Goal: Transaction & Acquisition: Purchase product/service

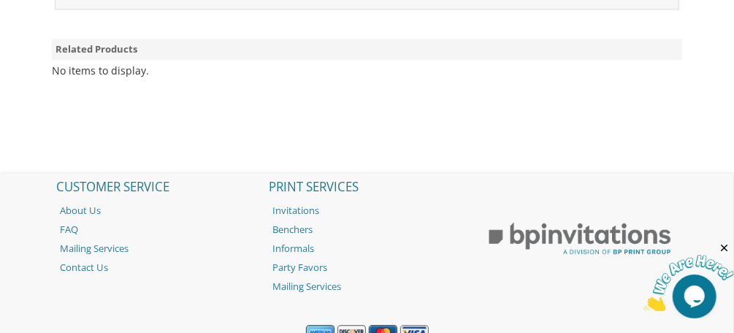
scroll to position [1397, 0]
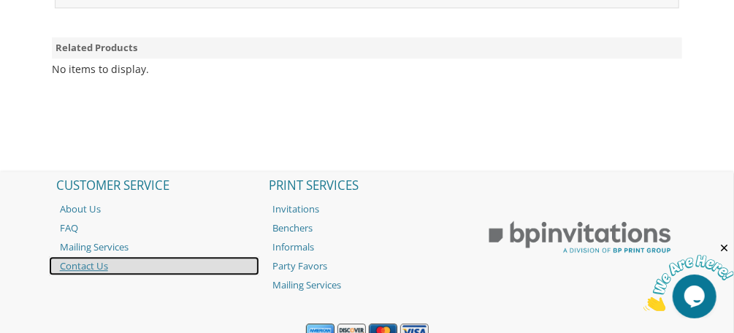
click at [101, 259] on link "Contact Us" at bounding box center [154, 265] width 211 height 19
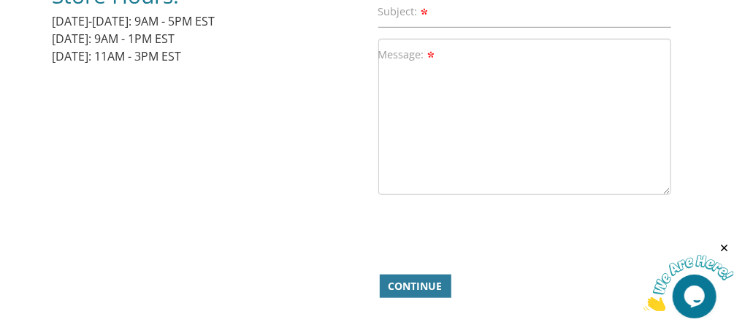
scroll to position [382, 0]
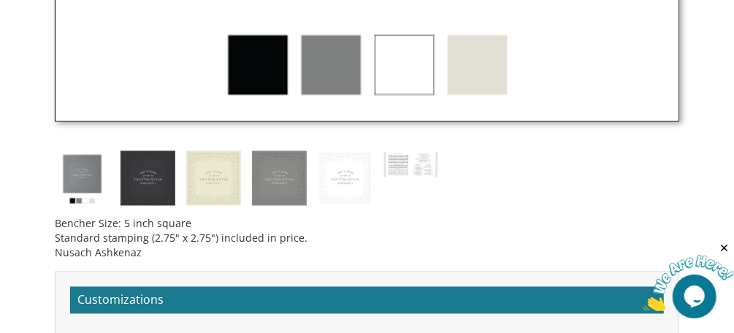
scroll to position [984, 0]
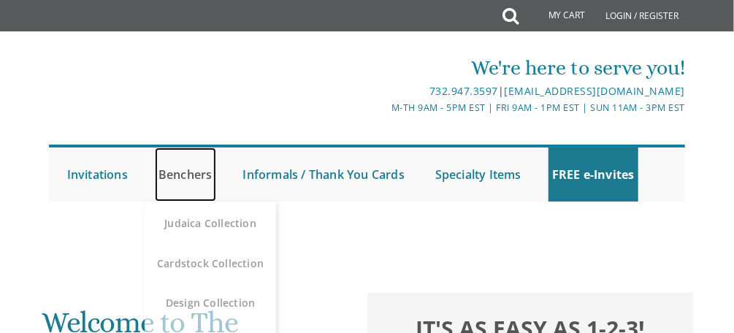
click at [200, 172] on link "Benchers" at bounding box center [185, 174] width 61 height 54
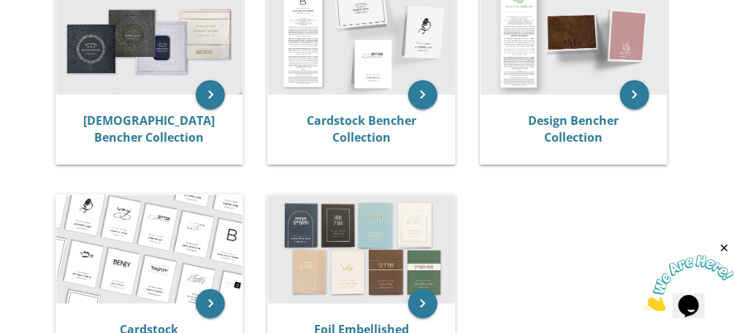
scroll to position [339, 0]
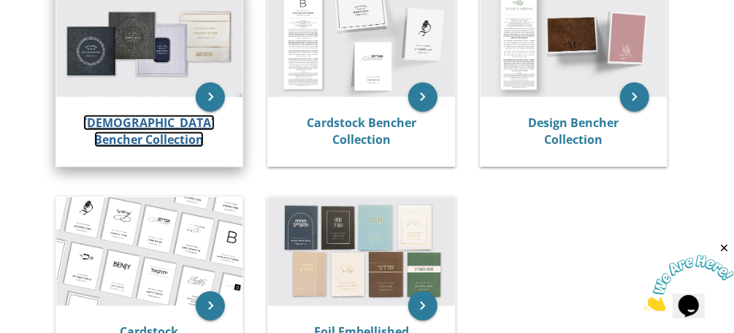
click at [175, 120] on link "Judaica Bencher Collection" at bounding box center [148, 132] width 131 height 34
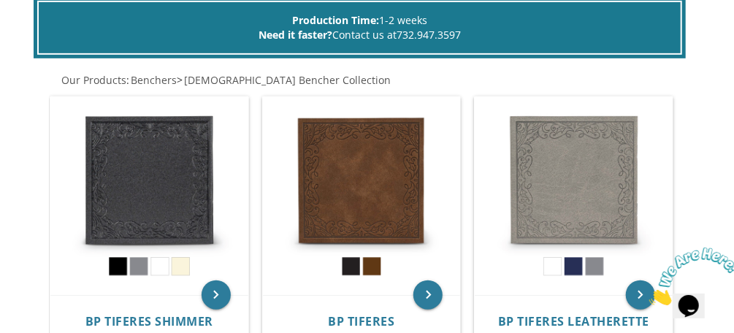
scroll to position [293, 0]
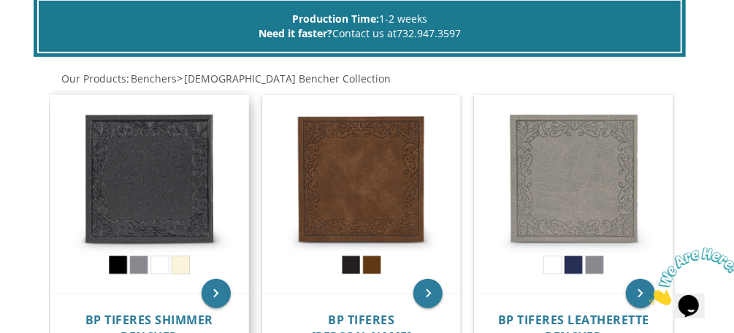
click at [143, 263] on img at bounding box center [149, 195] width 198 height 198
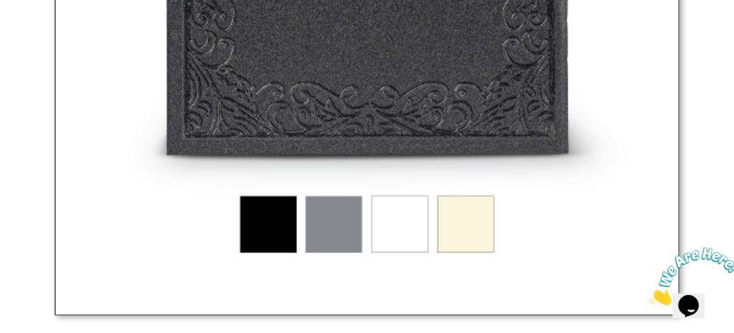
scroll to position [809, 0]
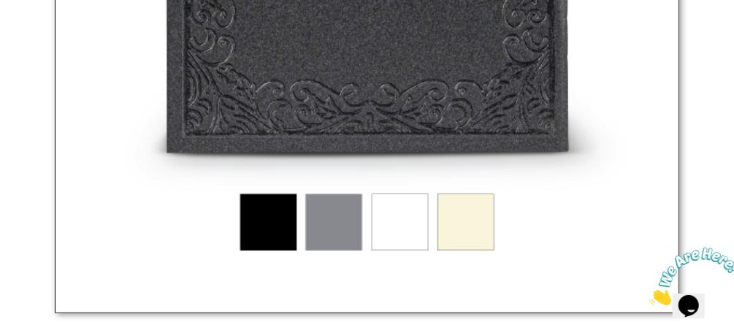
click at [326, 227] on img at bounding box center [367, 0] width 624 height 624
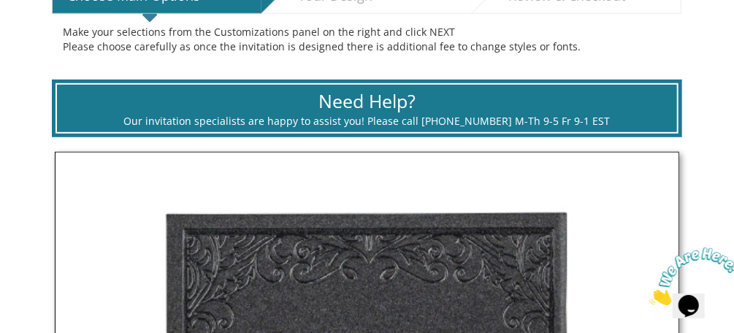
scroll to position [323, 0]
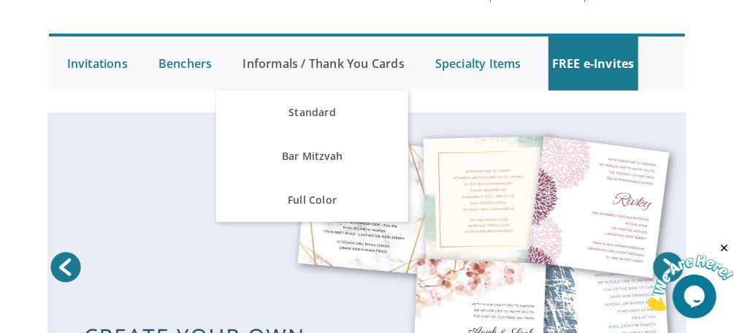
scroll to position [114, 0]
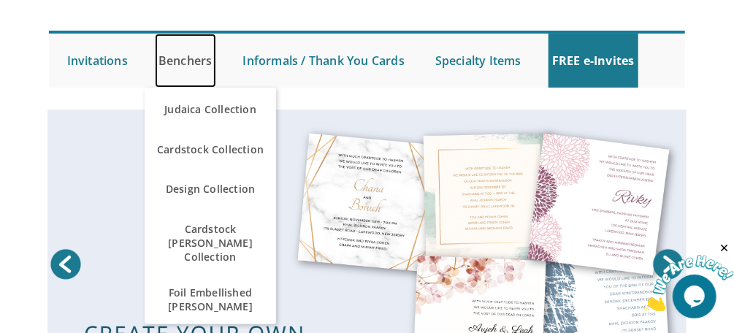
click at [186, 62] on link "Benchers" at bounding box center [185, 61] width 61 height 54
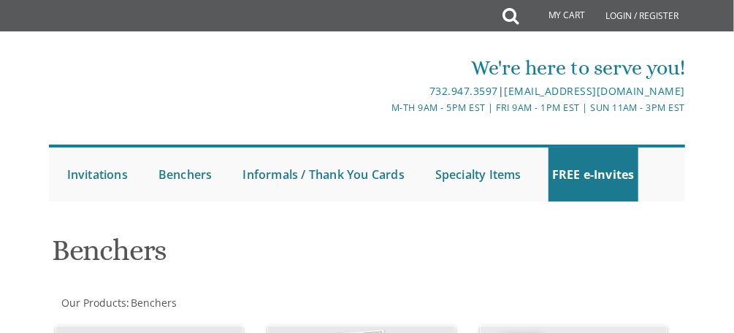
drag, startPoint x: 0, startPoint y: 0, endPoint x: 196, endPoint y: 107, distance: 223.4
click at [196, 107] on div at bounding box center [176, 119] width 254 height 68
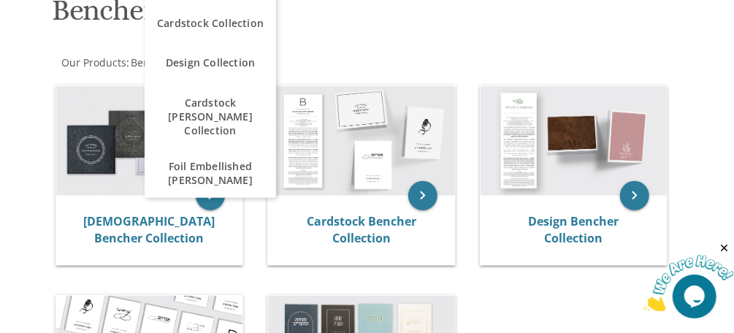
scroll to position [243, 0]
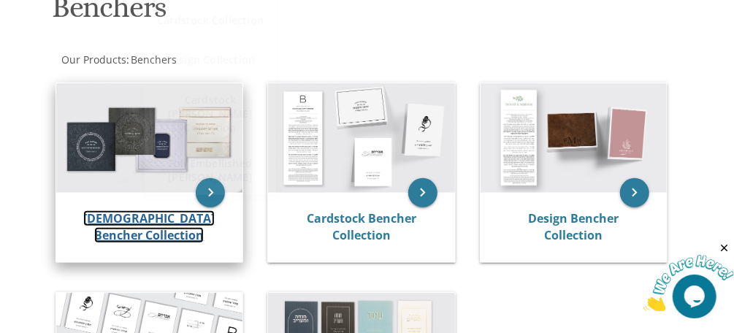
click at [170, 231] on link "[DEMOGRAPHIC_DATA] Bencher Collection" at bounding box center [148, 227] width 131 height 34
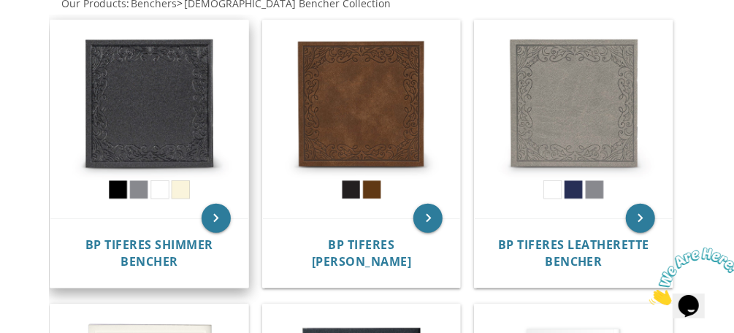
scroll to position [369, 0]
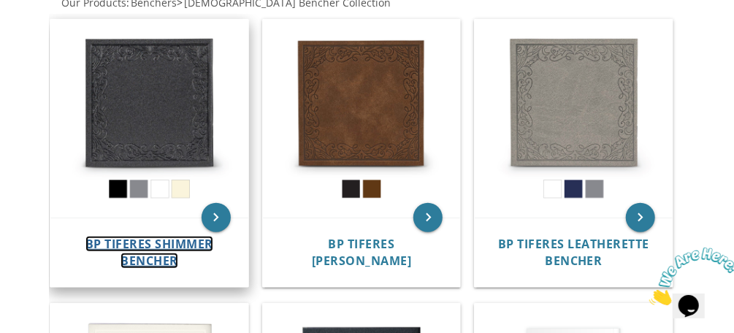
click at [196, 238] on span "BP Tiferes Shimmer Bencher" at bounding box center [149, 252] width 128 height 33
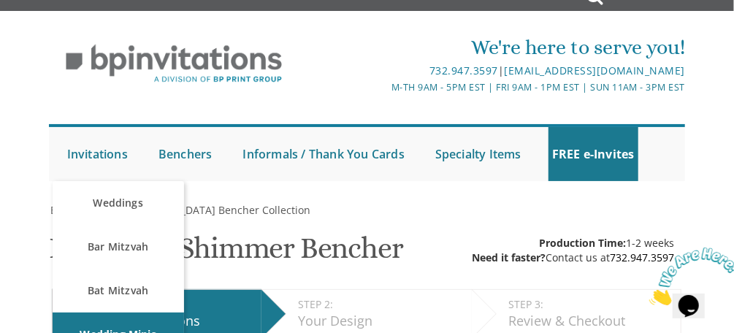
scroll to position [19, 0]
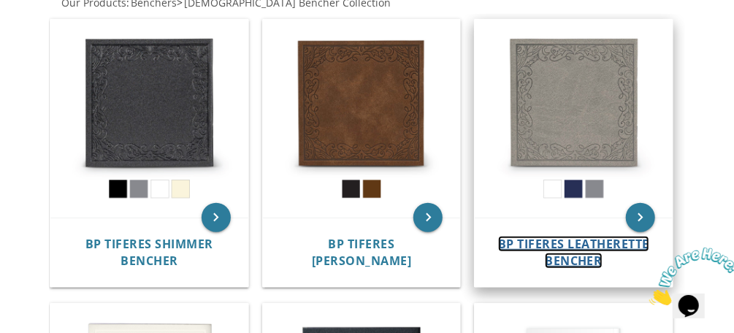
click at [546, 239] on span "BP Tiferes Leatherette Bencher" at bounding box center [573, 252] width 151 height 33
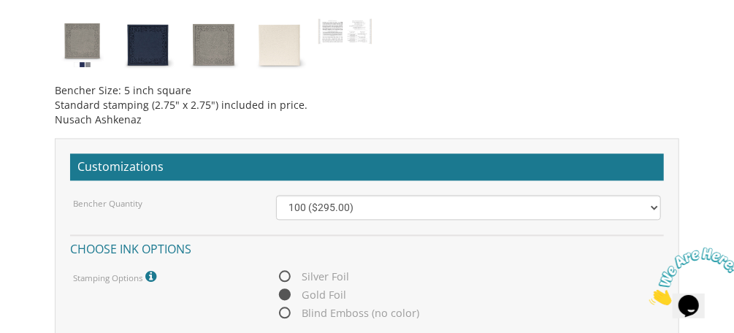
scroll to position [1134, 0]
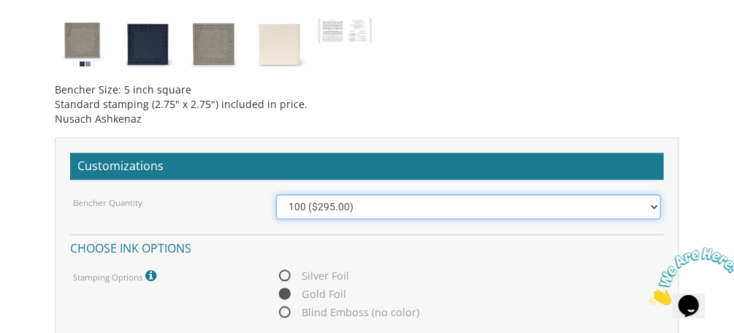
click at [655, 204] on select "100 ($295.00) 200 ($590.00) 300 ($885.00) 400 ($1,180.00) 500 ($1,475.00)" at bounding box center [468, 206] width 385 height 25
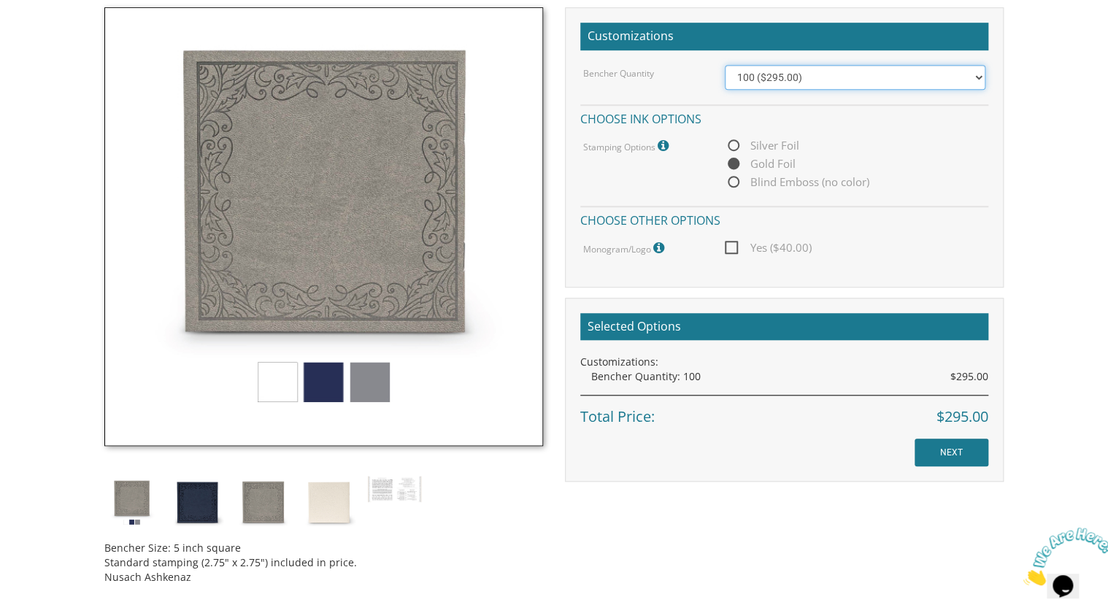
scroll to position [429, 0]
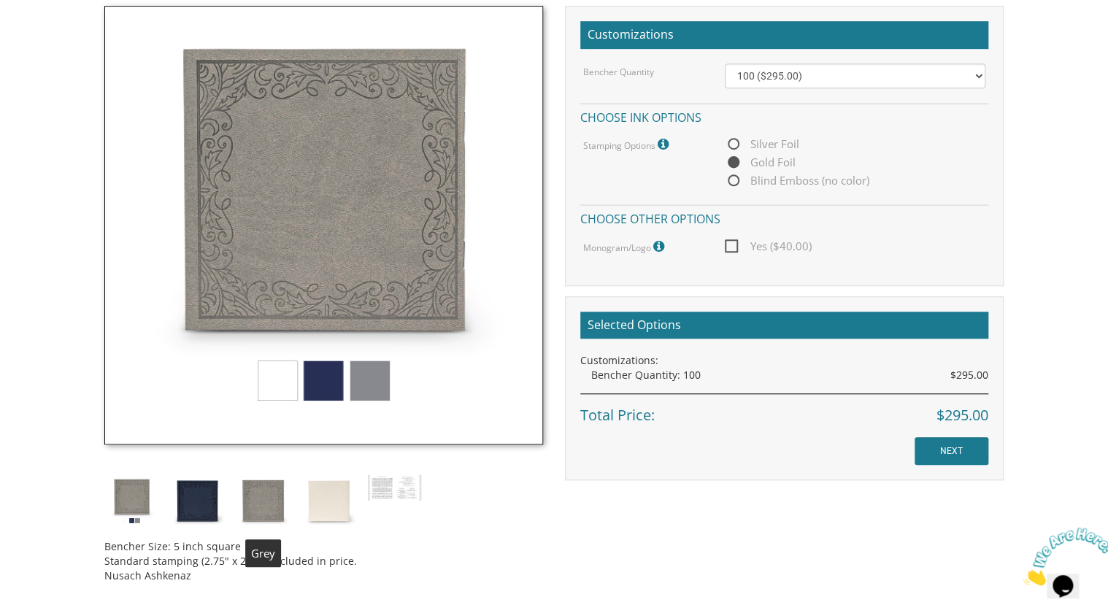
click at [251, 332] on img at bounding box center [263, 501] width 55 height 55
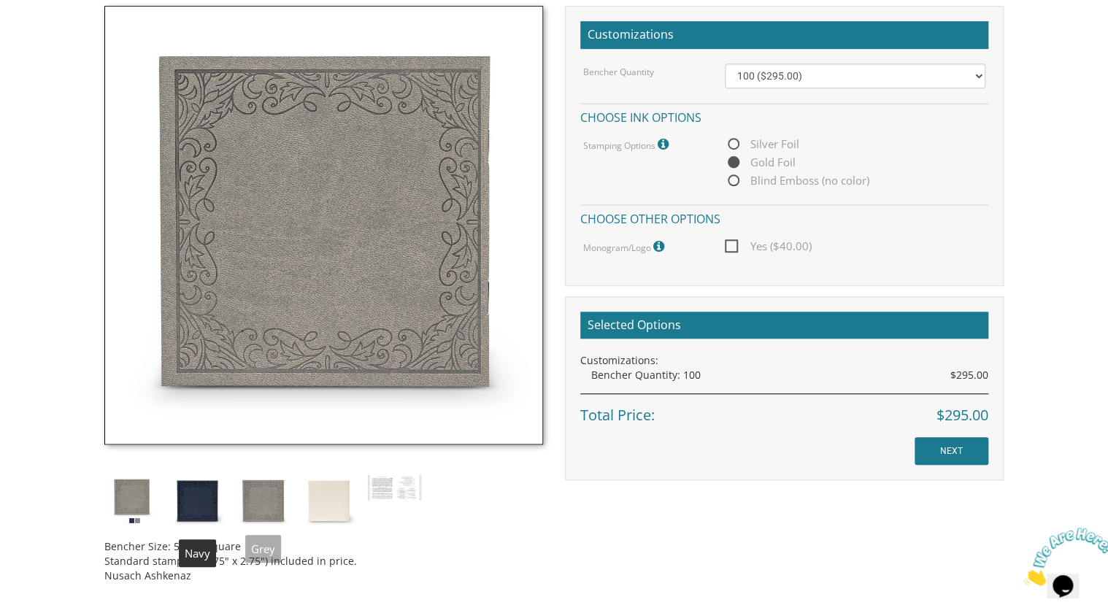
click at [139, 332] on img at bounding box center [131, 501] width 55 height 55
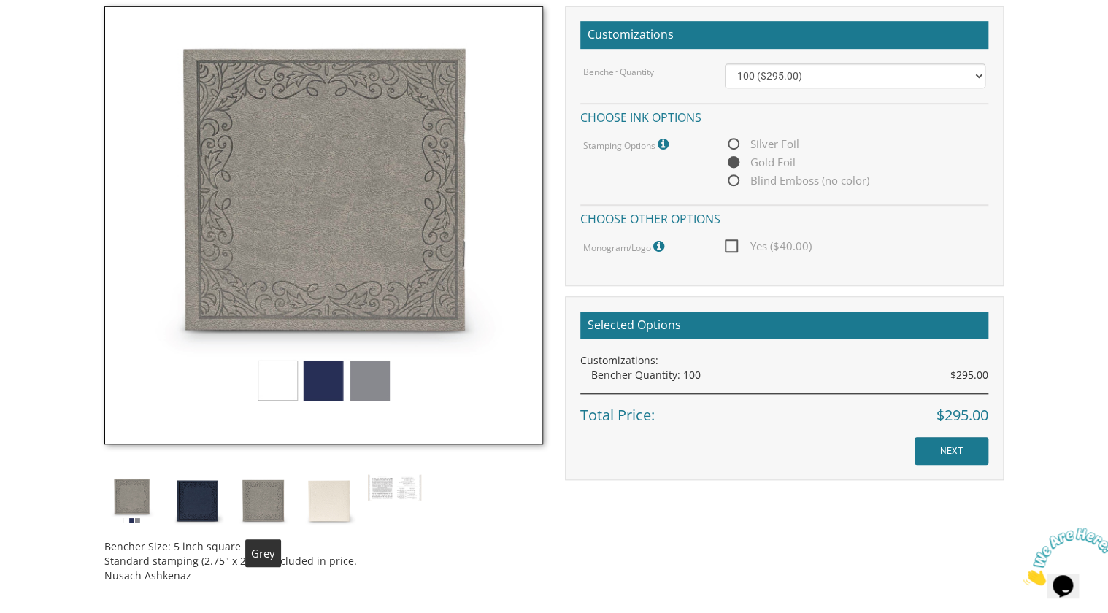
click at [260, 332] on img at bounding box center [263, 501] width 55 height 55
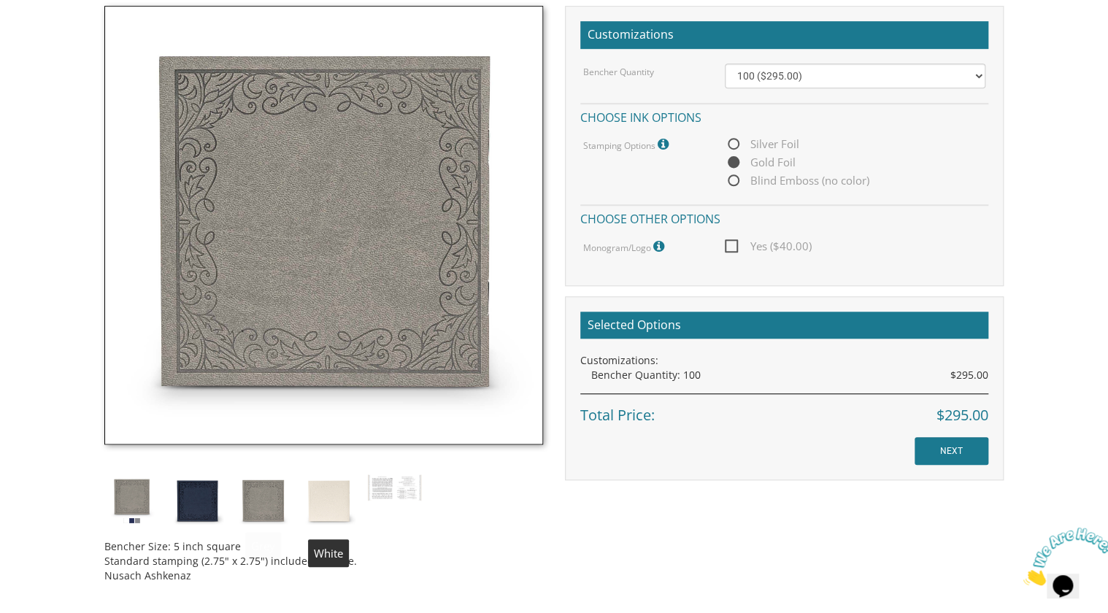
click at [314, 332] on img at bounding box center [328, 501] width 55 height 55
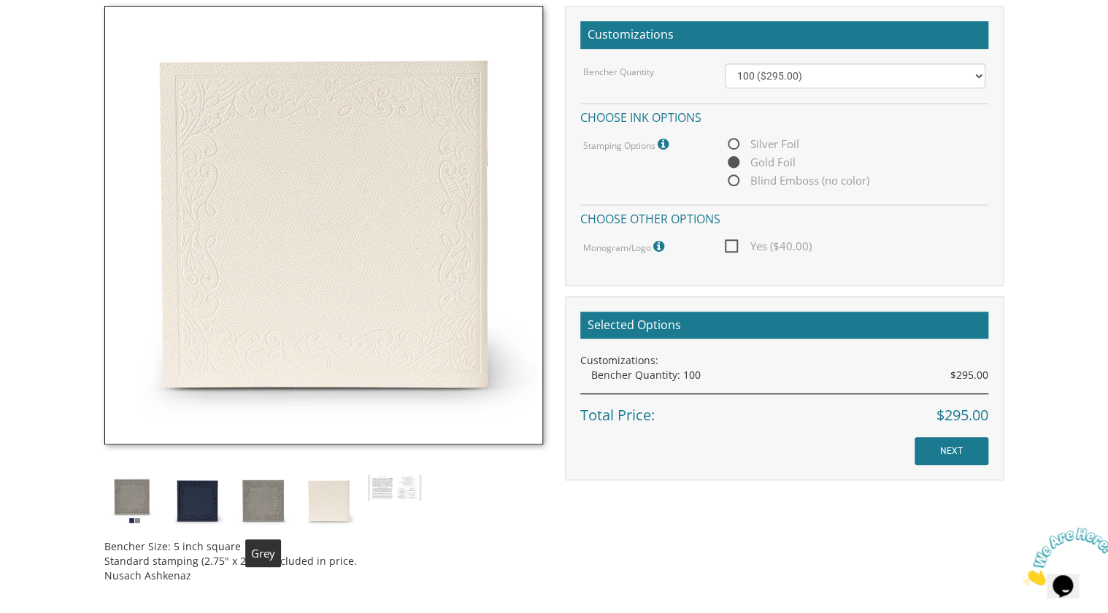
click at [256, 332] on img at bounding box center [263, 501] width 55 height 55
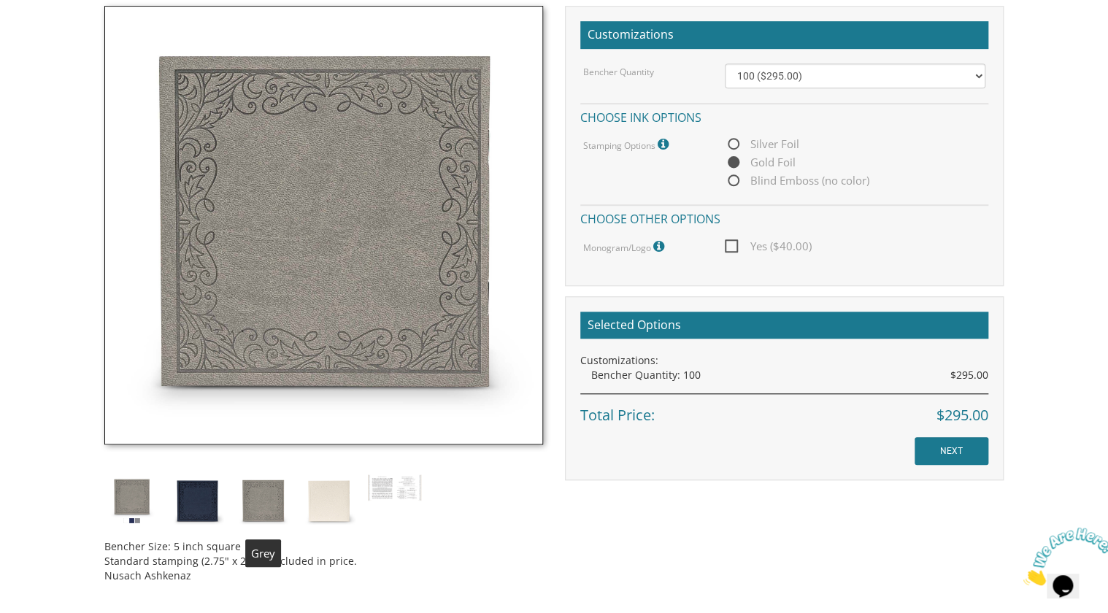
click at [212, 332] on img at bounding box center [197, 501] width 55 height 55
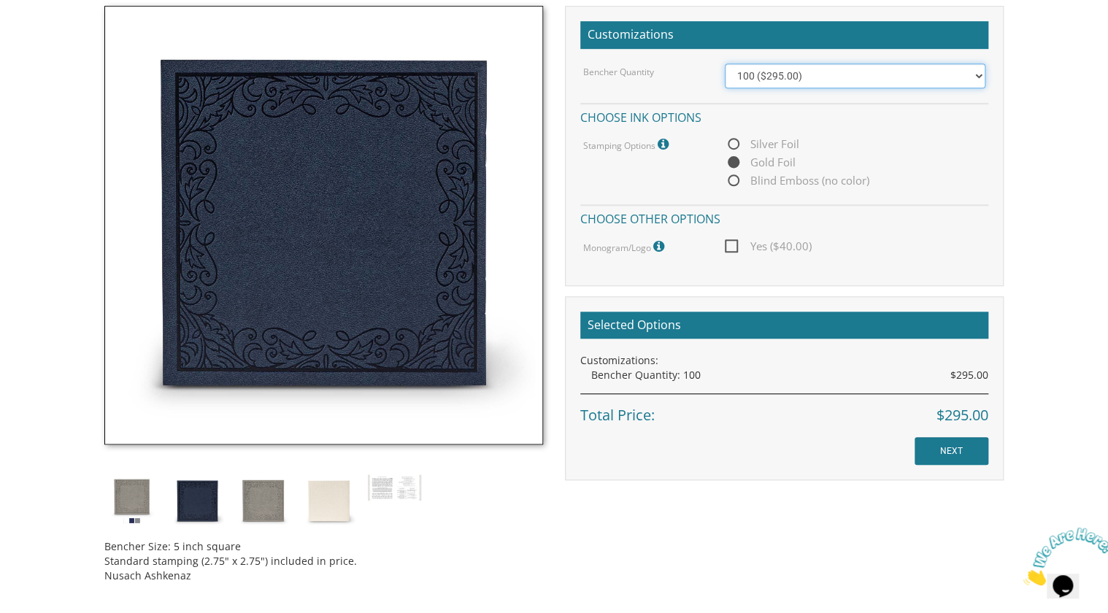
click at [733, 70] on select "100 ($295.00) 200 ($590.00) 300 ($885.00) 400 ($1,180.00) 500 ($1,475.00)" at bounding box center [855, 76] width 261 height 25
select select "200"
click at [725, 64] on select "100 ($295.00) 200 ($590.00) 300 ($885.00) 400 ($1,180.00) 500 ($1,475.00)" at bounding box center [855, 76] width 261 height 25
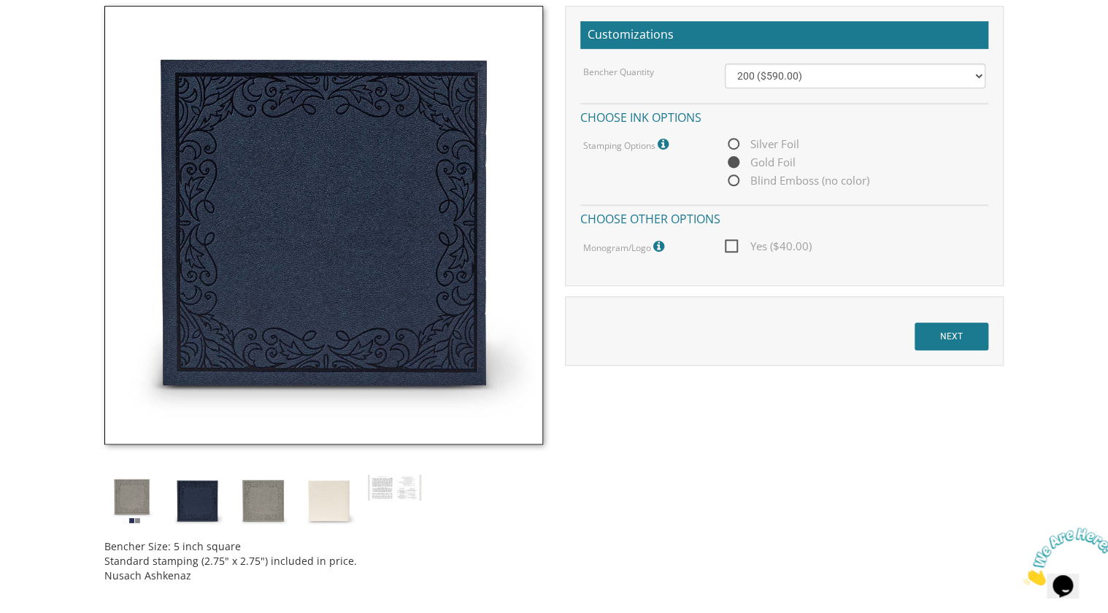
click at [733, 332] on div "Bencher Size: 5 inch square Standard stamping (2.75" x 2.75") included in price…" at bounding box center [553, 300] width 921 height 588
click at [257, 332] on img at bounding box center [263, 501] width 55 height 55
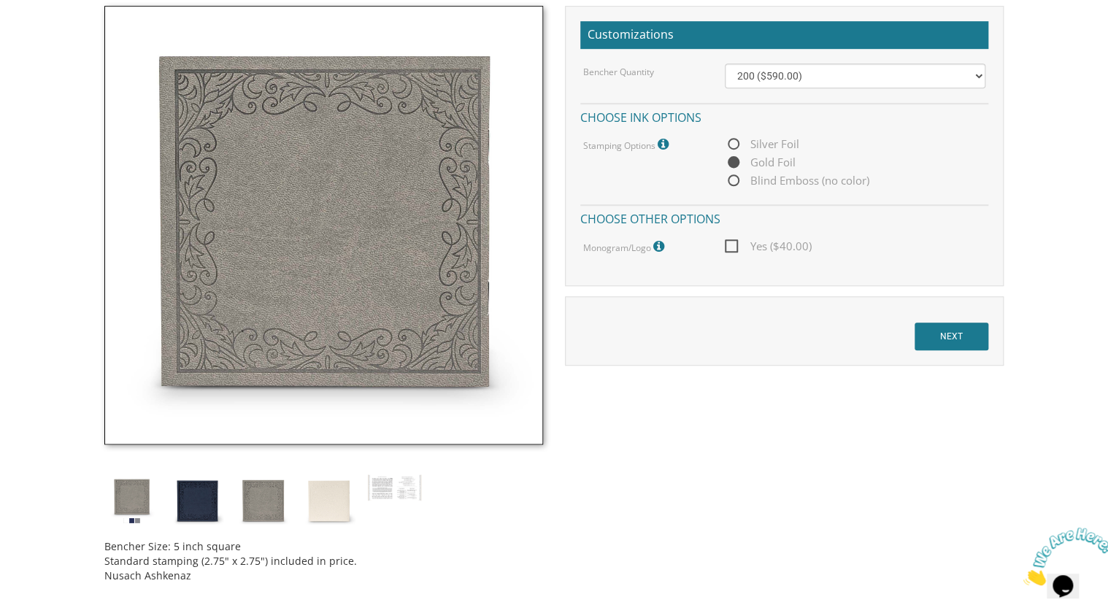
click at [733, 179] on span "Blind Emboss (no color)" at bounding box center [797, 181] width 145 height 18
click at [733, 179] on input "Blind Emboss (no color)" at bounding box center [729, 181] width 9 height 9
radio input "true"
click at [732, 144] on span "Silver Foil" at bounding box center [762, 144] width 74 height 18
click at [732, 144] on input "Silver Foil" at bounding box center [729, 144] width 9 height 9
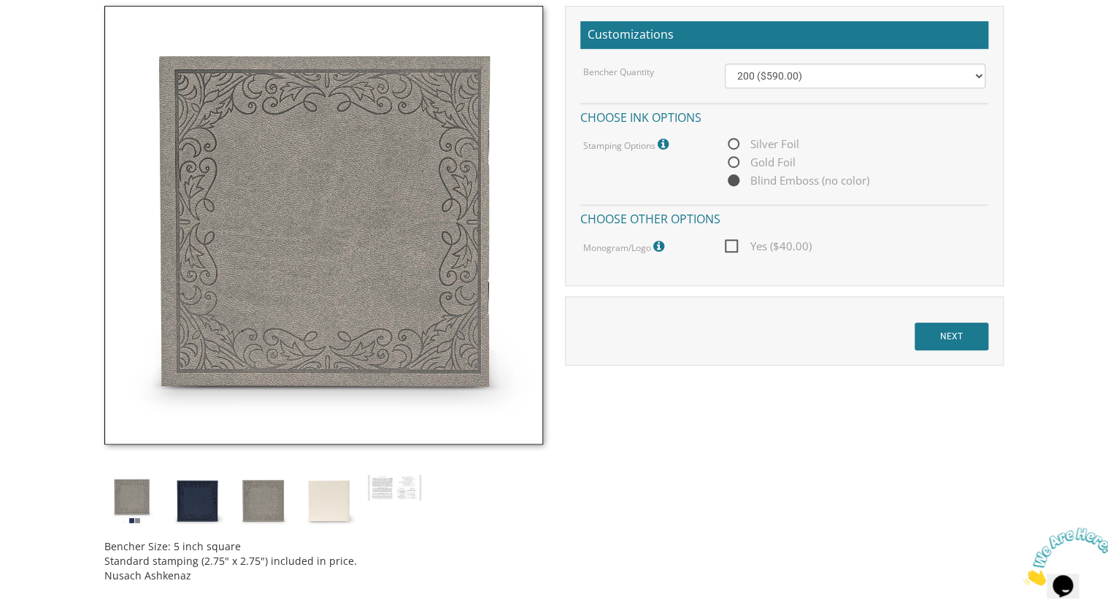
radio input "true"
click at [733, 77] on select "100 ($295.00) 200 ($590.00) 300 ($885.00) 400 ($1,180.00) 500 ($1,475.00)" at bounding box center [855, 76] width 261 height 25
select select "100"
click at [725, 64] on select "100 ($295.00) 200 ($590.00) 300 ($885.00) 400 ($1,180.00) 500 ($1,475.00)" at bounding box center [855, 76] width 261 height 25
click at [93, 282] on div "Bencher Size: 5 inch square Standard stamping (2.75" x 2.75") included in price…" at bounding box center [323, 300] width 461 height 588
